Goal: Communication & Community: Answer question/provide support

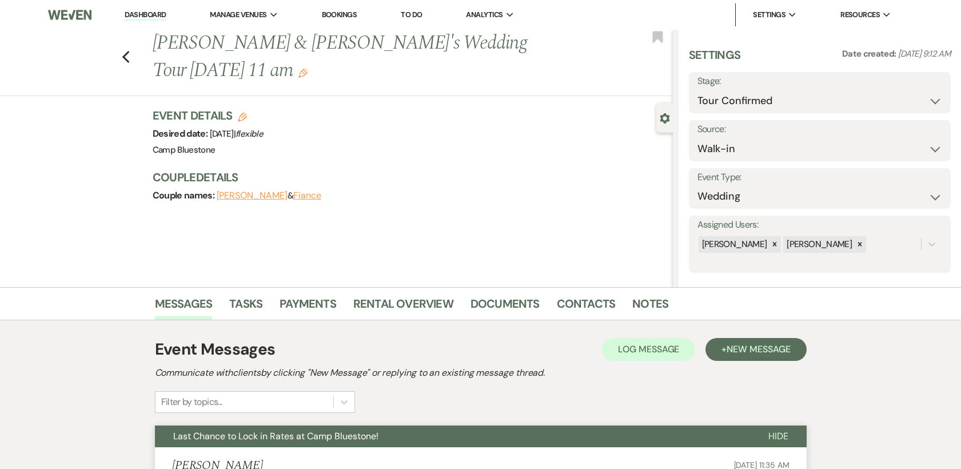
select select "4"
select select "23"
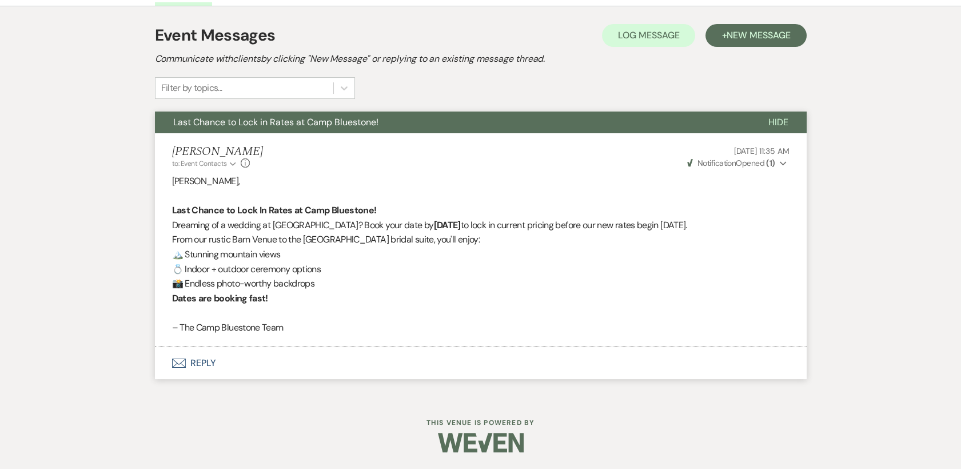
scroll to position [403, 0]
select select "4"
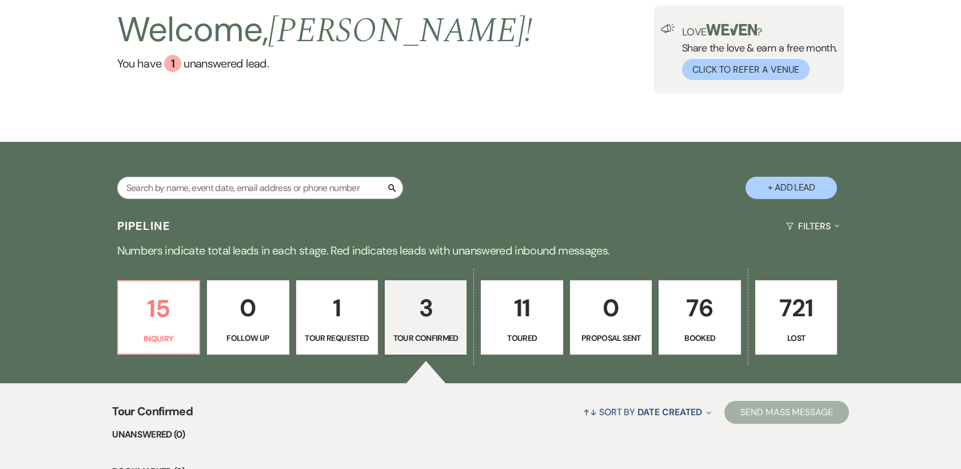
scroll to position [37, 0]
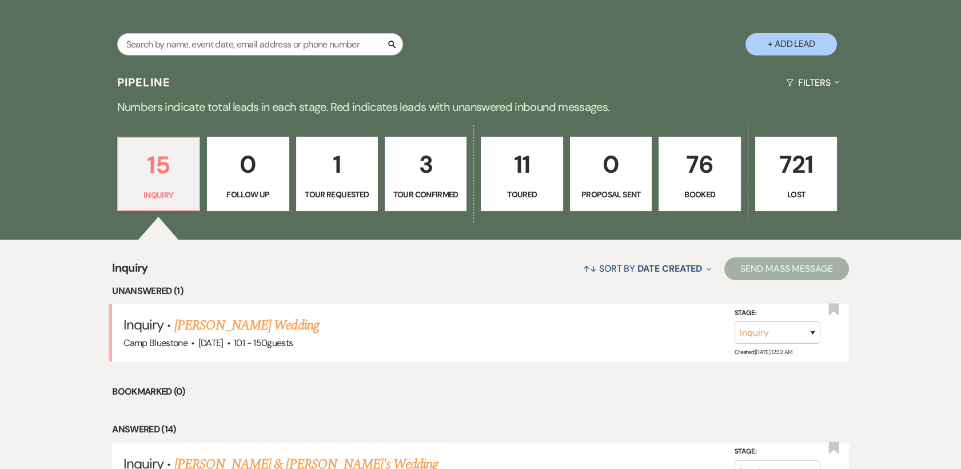
scroll to position [285, 0]
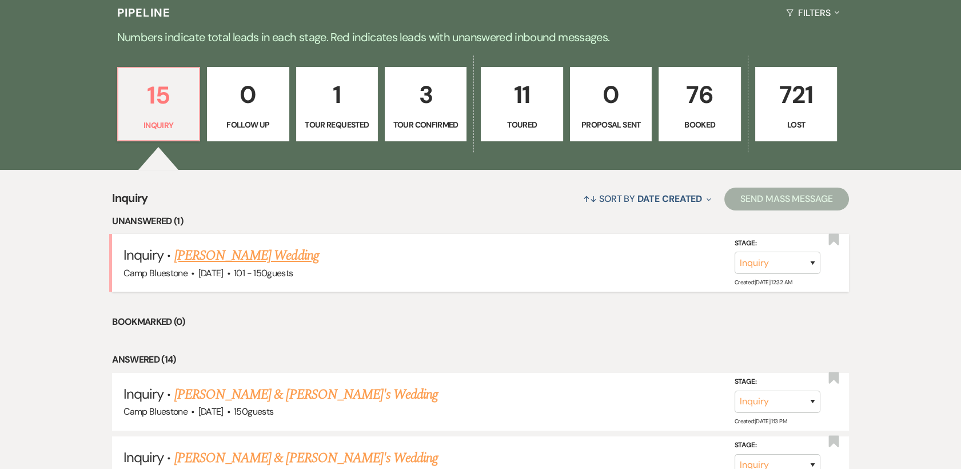
click at [426, 266] on div "Camp Bluestone · [DATE] · 101 - 150 guests" at bounding box center [481, 273] width 714 height 15
click at [272, 249] on link "[PERSON_NAME] Wedding" at bounding box center [246, 255] width 145 height 21
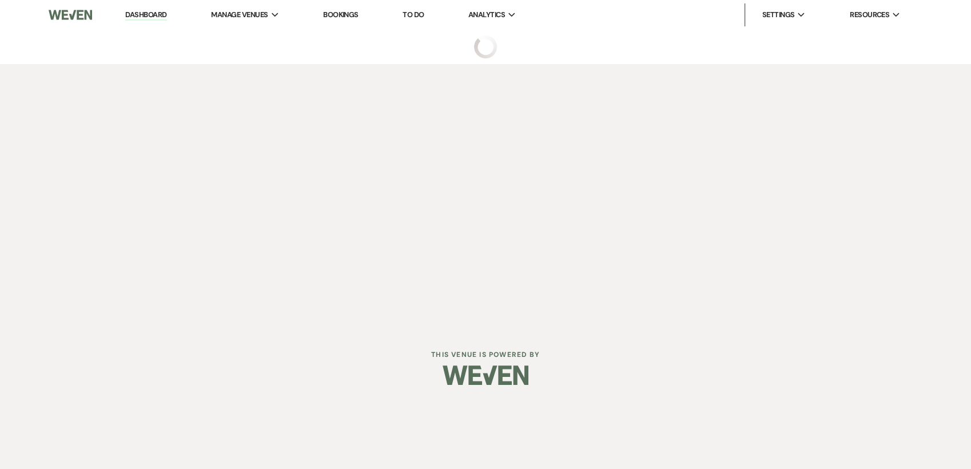
select select "2"
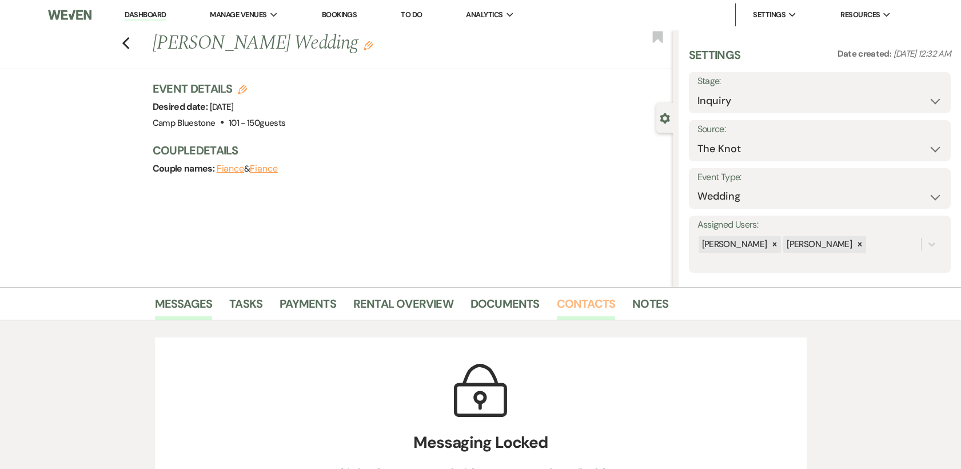
click at [585, 305] on link "Contacts" at bounding box center [586, 307] width 59 height 25
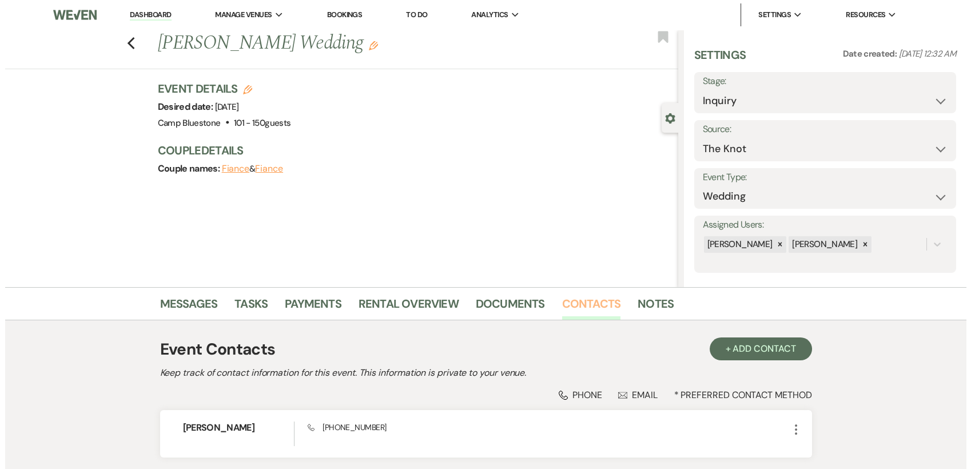
scroll to position [89, 0]
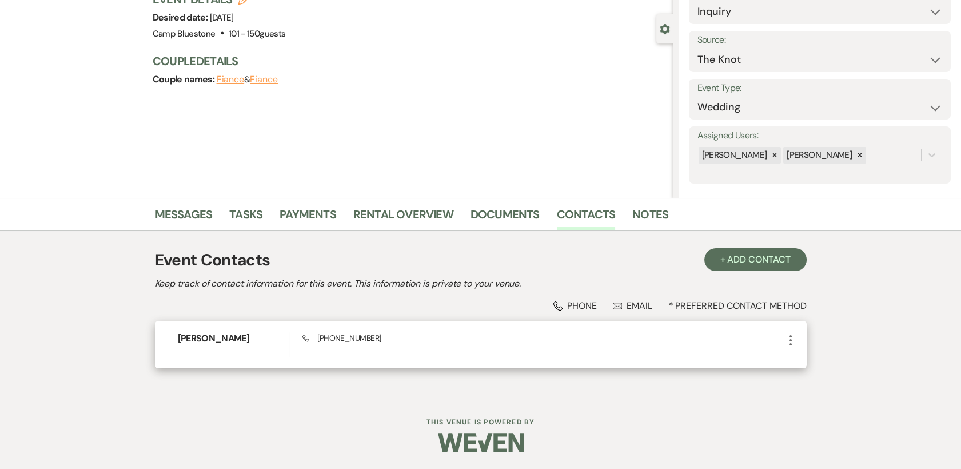
click at [788, 339] on icon "More" at bounding box center [791, 340] width 14 height 14
click at [814, 364] on button "Pencil Edit" at bounding box center [818, 362] width 68 height 19
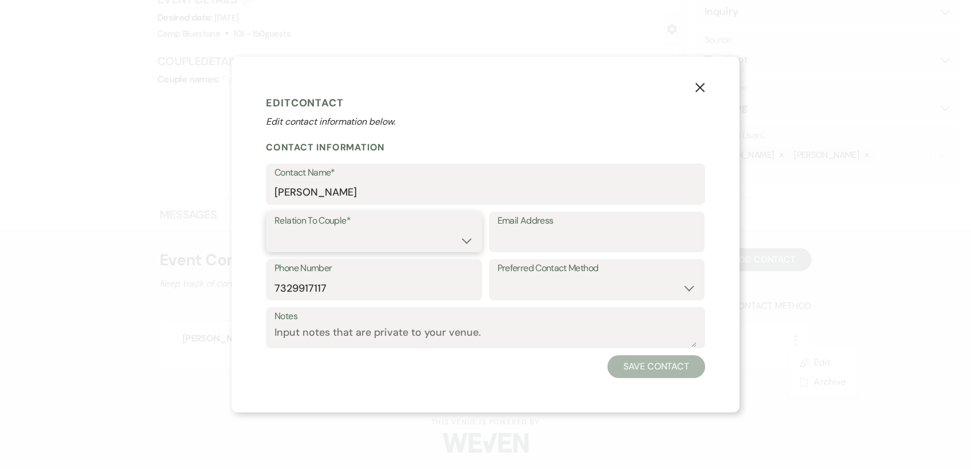
click at [466, 239] on select "Couple Planner Parent of Couple Family Member Friend Other" at bounding box center [374, 240] width 199 height 22
select select "1"
click at [275, 229] on select "Couple Planner Parent of Couple Family Member Friend Other" at bounding box center [374, 240] width 199 height 22
click at [512, 240] on input "Email Address" at bounding box center [597, 240] width 199 height 22
paste input "[PERSON_NAME] [DATE] at 7:47 AM [EMAIL_ADDRESS][DOMAIN_NAME]"
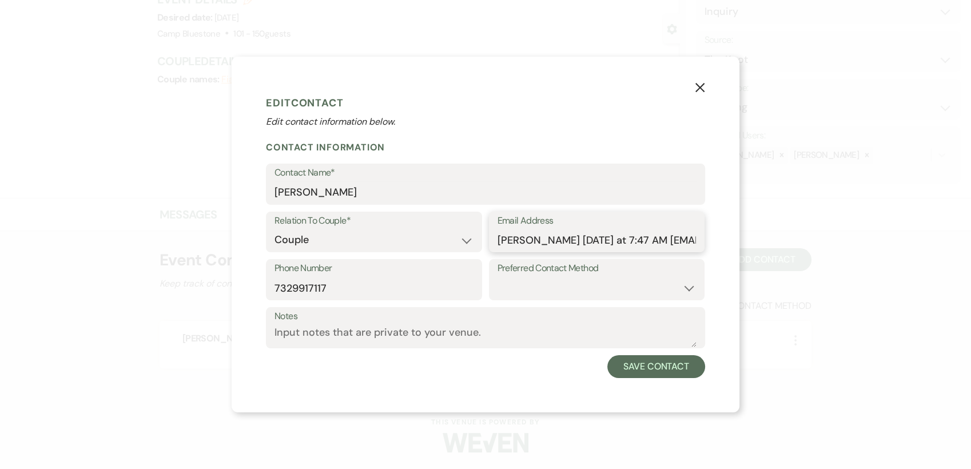
scroll to position [0, 40]
click at [595, 240] on input "[PERSON_NAME] [DATE] at 7:47 AM [EMAIL_ADDRESS][DOMAIN_NAME]" at bounding box center [597, 240] width 199 height 22
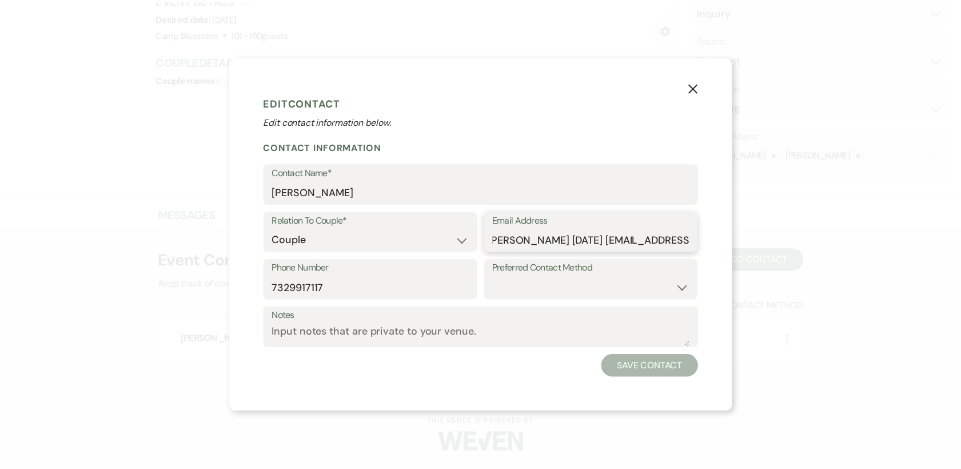
scroll to position [0, 0]
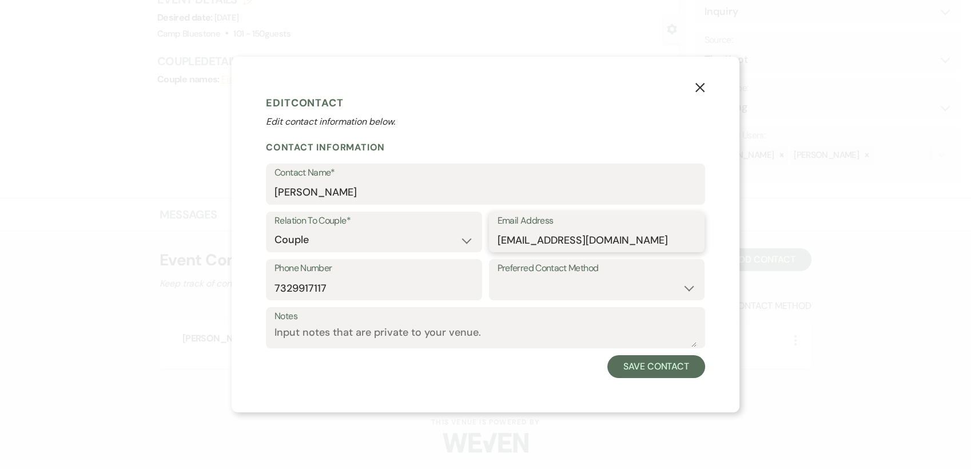
type input "[EMAIL_ADDRESS][DOMAIN_NAME]"
click at [686, 290] on select "Email Phone Text" at bounding box center [597, 288] width 199 height 22
select select "email"
click at [498, 277] on select "Email Phone Text" at bounding box center [597, 288] width 199 height 22
click at [654, 373] on button "Save Contact" at bounding box center [656, 366] width 98 height 23
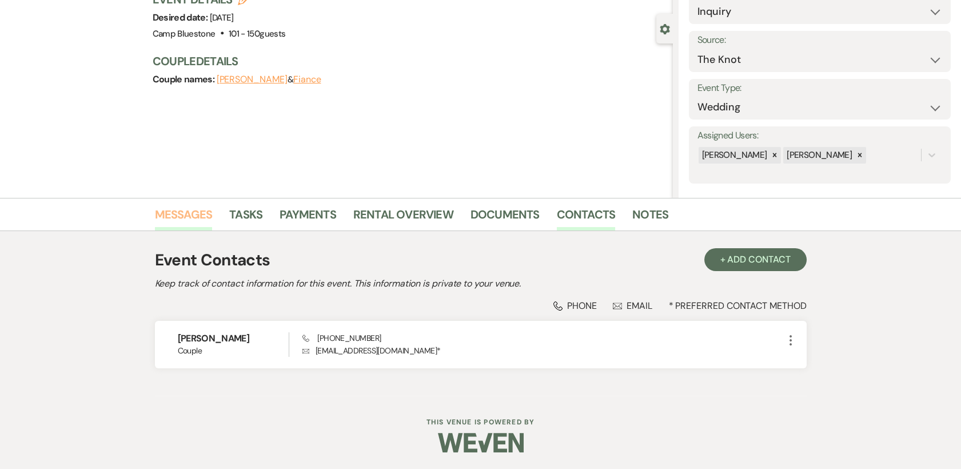
click at [189, 220] on link "Messages" at bounding box center [184, 217] width 58 height 25
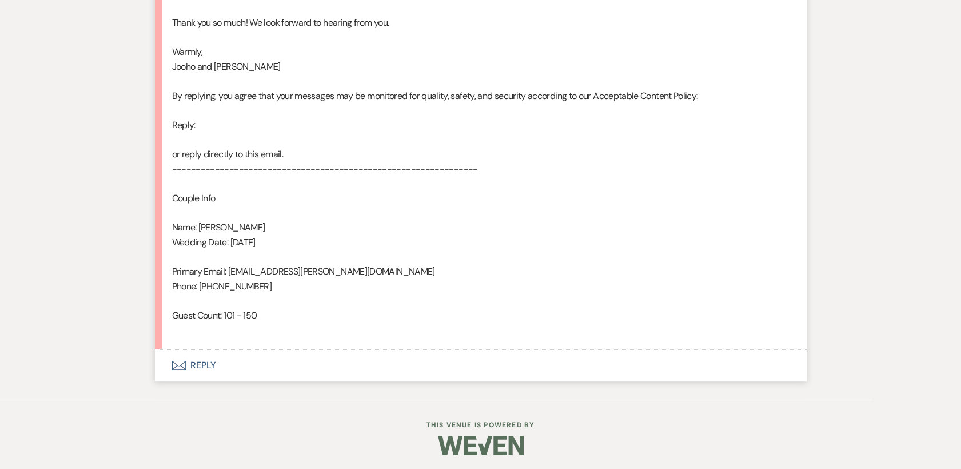
scroll to position [772, 0]
click at [210, 363] on button "Envelope Reply" at bounding box center [481, 363] width 652 height 32
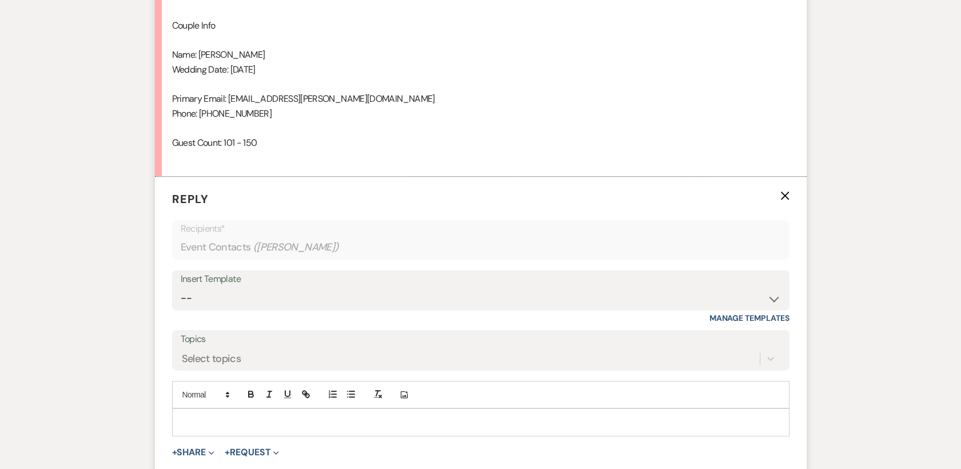
scroll to position [990, 0]
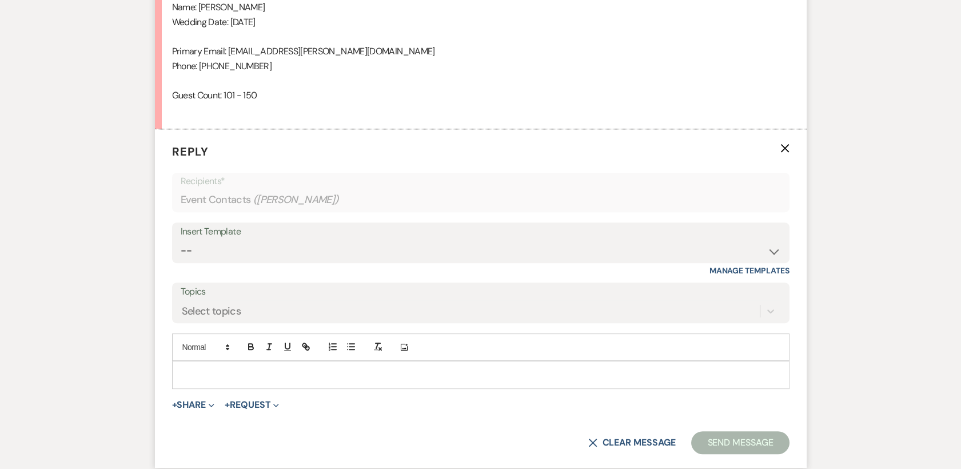
click at [209, 370] on p at bounding box center [480, 374] width 599 height 13
drag, startPoint x: 210, startPoint y: 370, endPoint x: 888, endPoint y: 327, distance: 678.6
click at [778, 249] on select "-- Weven Planning Portal Introduction (Booked Events) Tour Request Response Con…" at bounding box center [481, 251] width 601 height 22
select select "378"
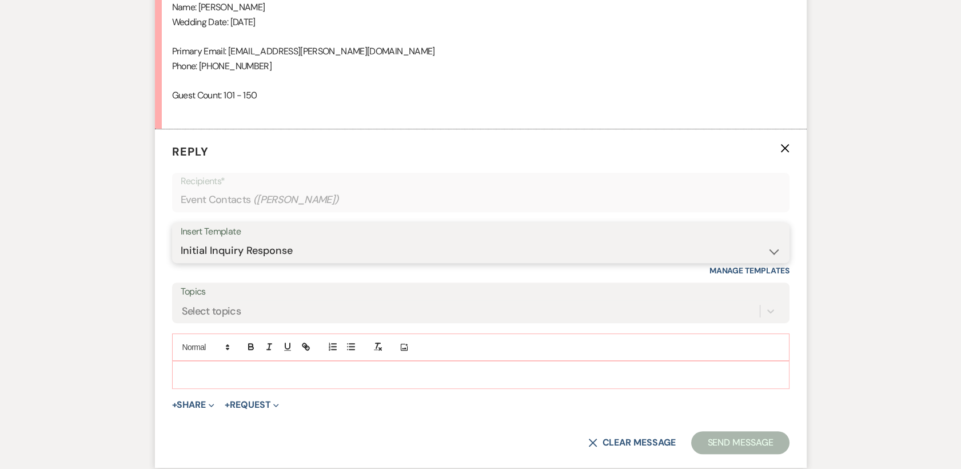
click at [181, 240] on select "-- Weven Planning Portal Introduction (Booked Events) Tour Request Response Con…" at bounding box center [481, 251] width 601 height 22
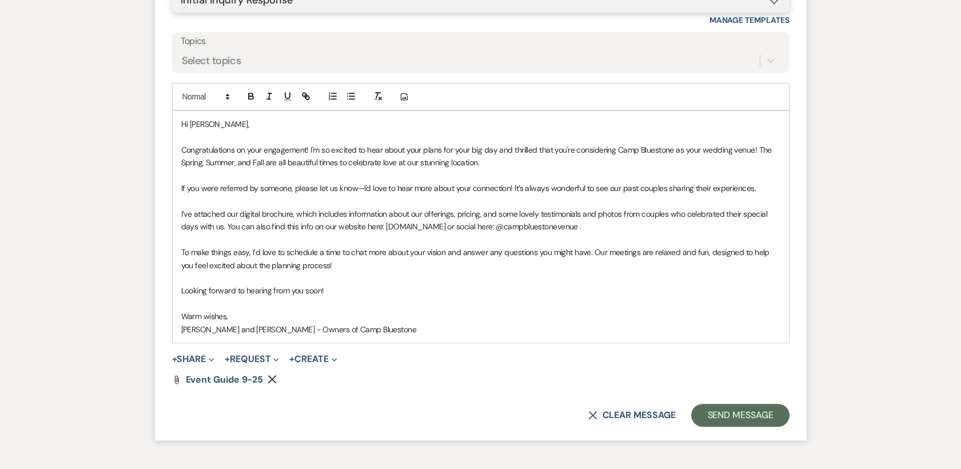
scroll to position [1258, 0]
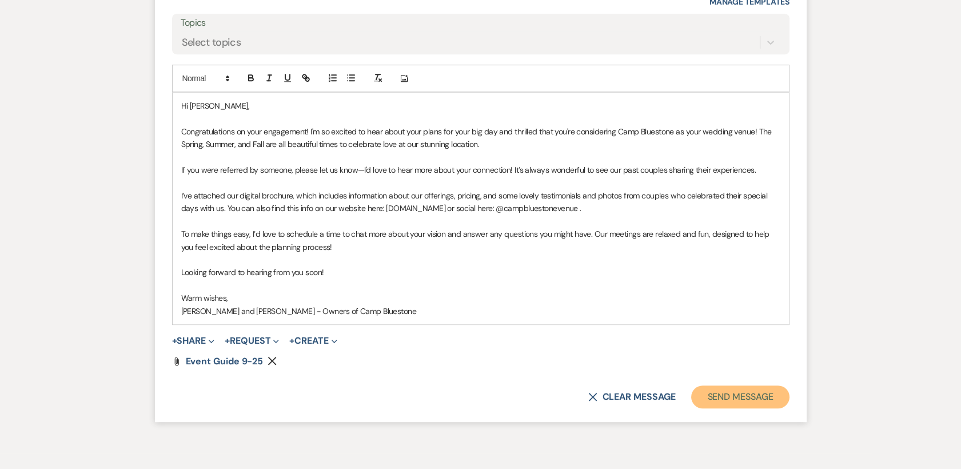
click at [738, 403] on button "Send Message" at bounding box center [741, 397] width 98 height 23
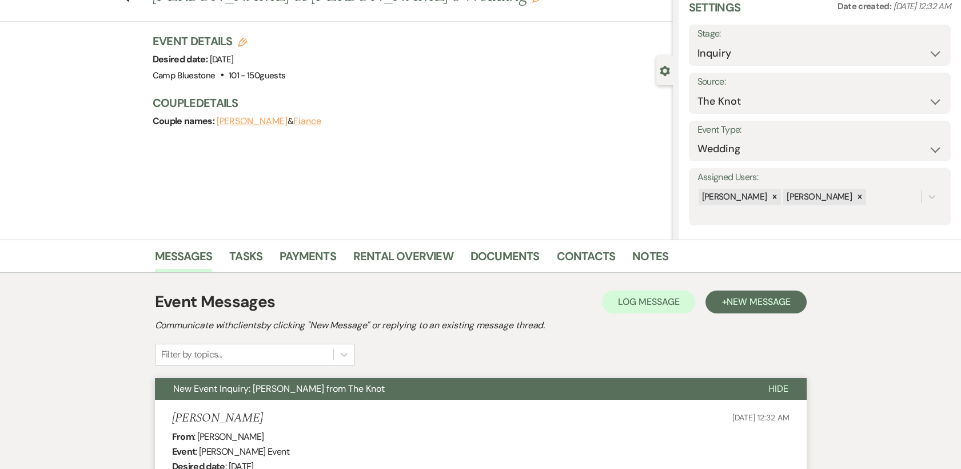
scroll to position [0, 0]
